Goal: Task Accomplishment & Management: Use online tool/utility

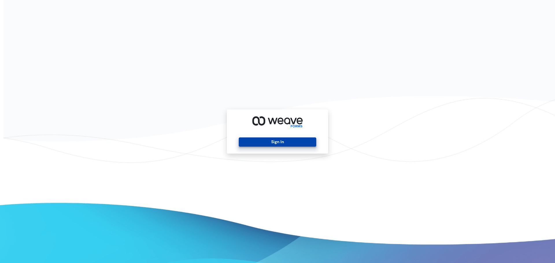
click at [276, 142] on button "Sign In" at bounding box center [277, 142] width 77 height 9
